Goal: Find specific page/section: Find specific page/section

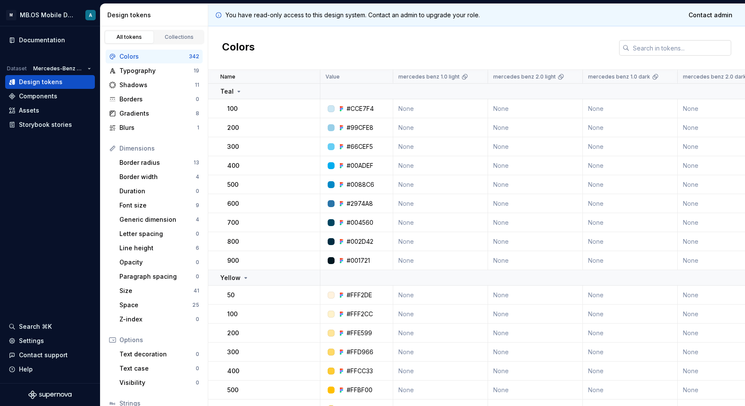
click at [641, 50] on input "text" at bounding box center [680, 48] width 102 height 16
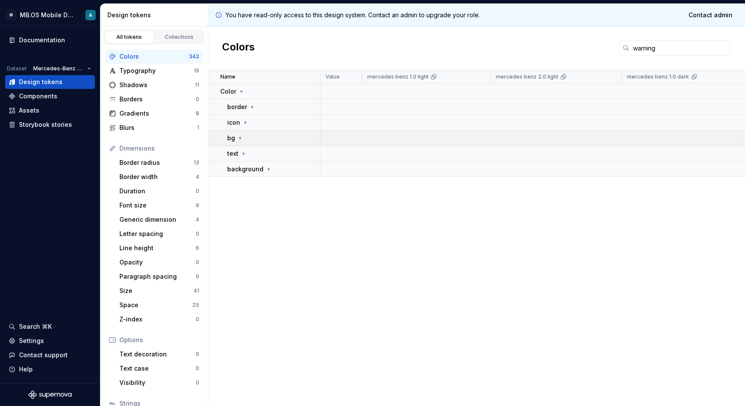
click at [236, 135] on div "bg" at bounding box center [235, 138] width 16 height 9
click at [244, 153] on icon at bounding box center [247, 153] width 7 height 7
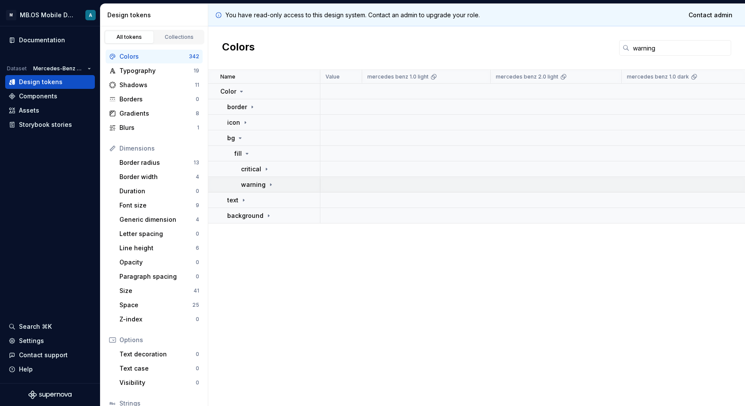
click at [260, 188] on p "warning" at bounding box center [253, 184] width 25 height 9
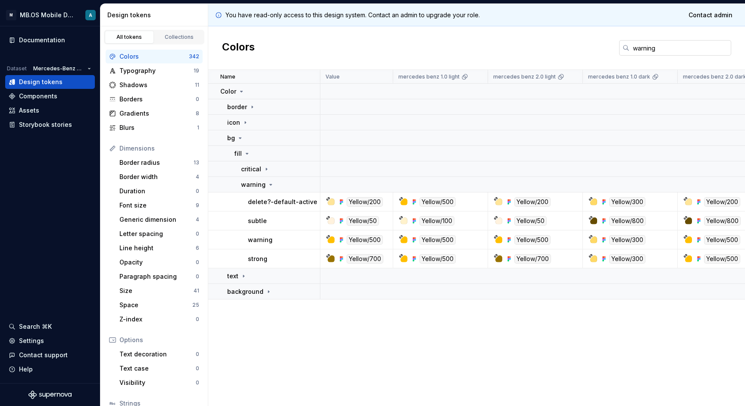
click at [641, 45] on input "warning" at bounding box center [680, 48] width 102 height 16
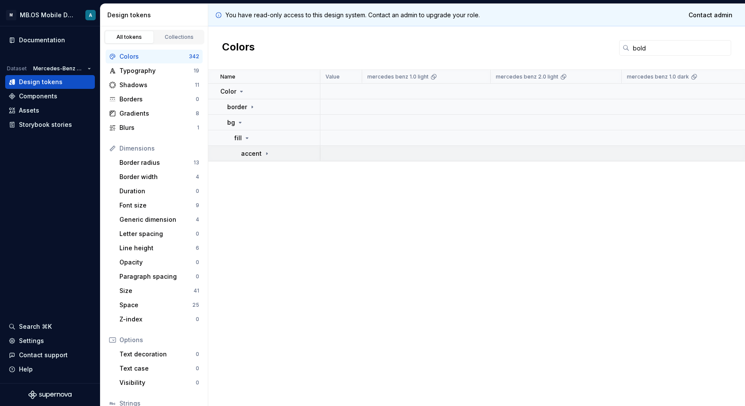
click at [251, 152] on p "accent" at bounding box center [251, 153] width 21 height 9
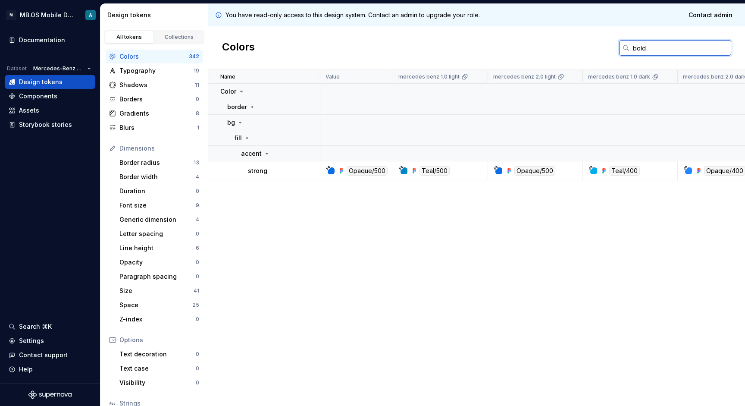
click at [640, 48] on input "bold" at bounding box center [680, 48] width 102 height 16
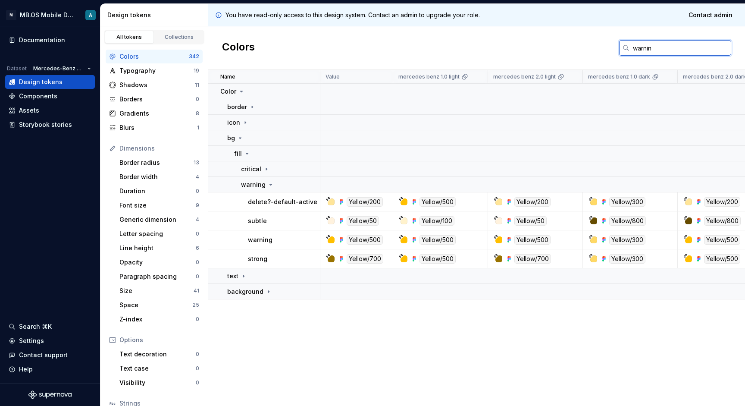
type input "warning"
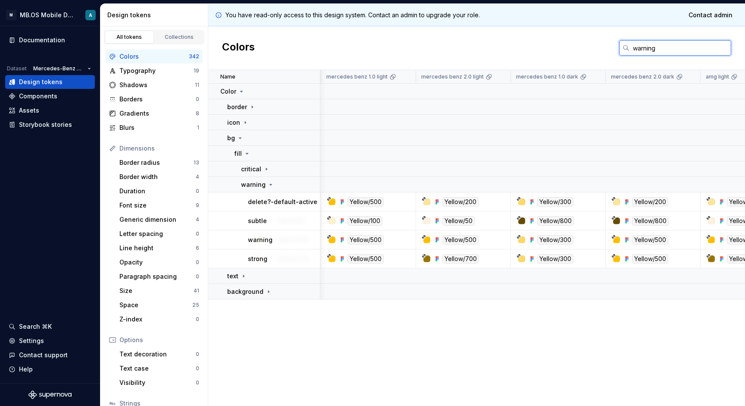
scroll to position [0, 71]
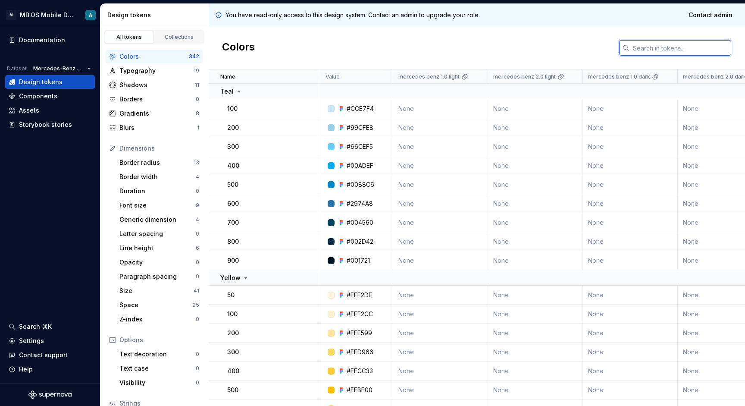
click at [637, 45] on input "text" at bounding box center [680, 48] width 102 height 16
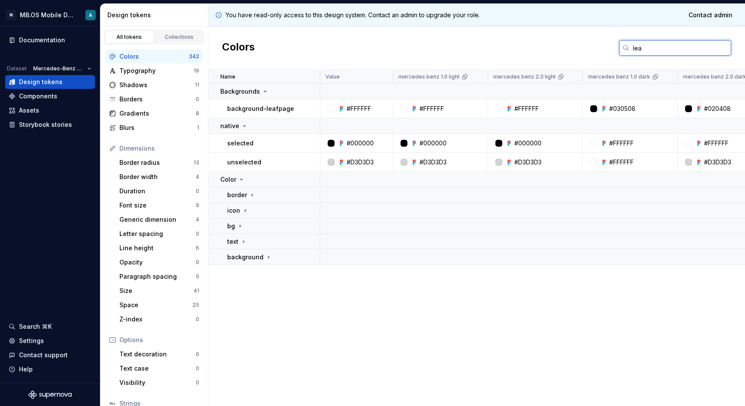
type input "leaf"
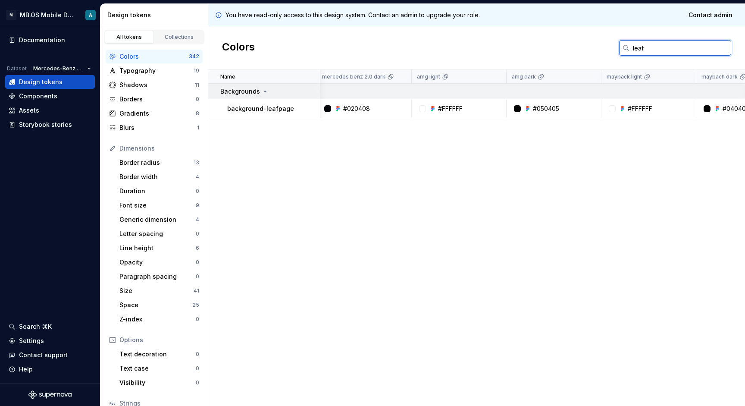
scroll to position [0, 358]
click at [636, 46] on input "leaf" at bounding box center [680, 48] width 102 height 16
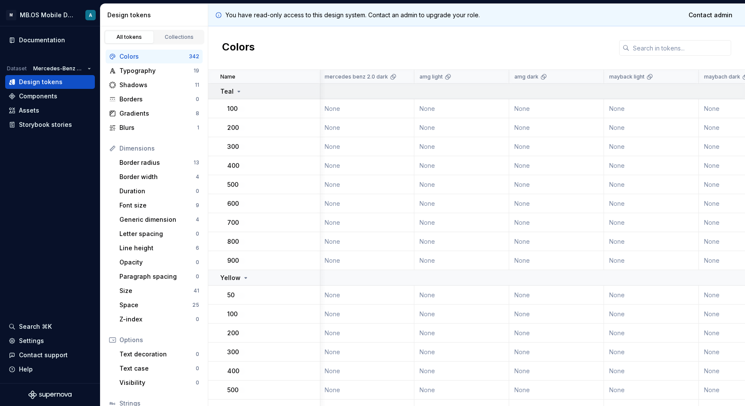
click at [238, 92] on icon at bounding box center [238, 91] width 7 height 7
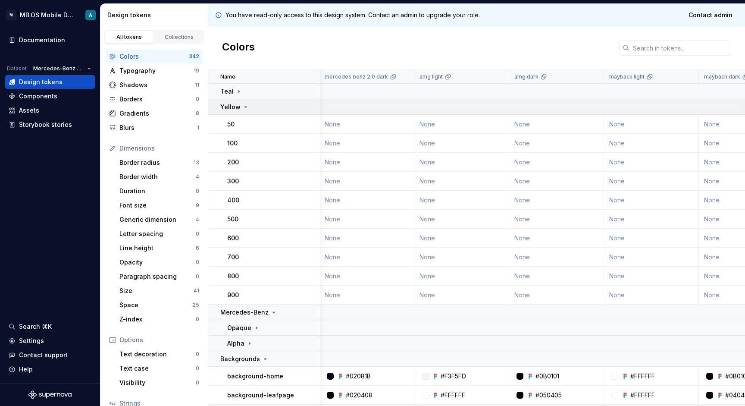
click at [240, 103] on div "Yellow" at bounding box center [234, 107] width 29 height 9
